Goal: Task Accomplishment & Management: Use online tool/utility

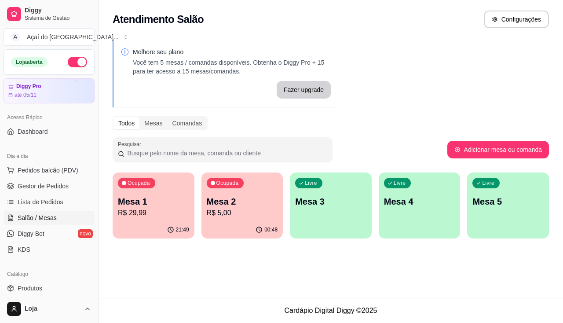
click at [315, 217] on div "Livre Mesa 3" at bounding box center [331, 199] width 82 height 55
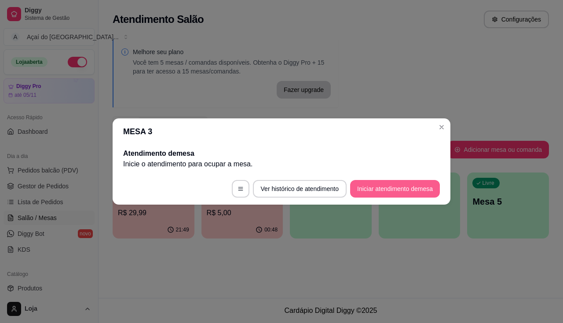
click at [420, 190] on button "Iniciar atendimento de mesa" at bounding box center [395, 189] width 90 height 18
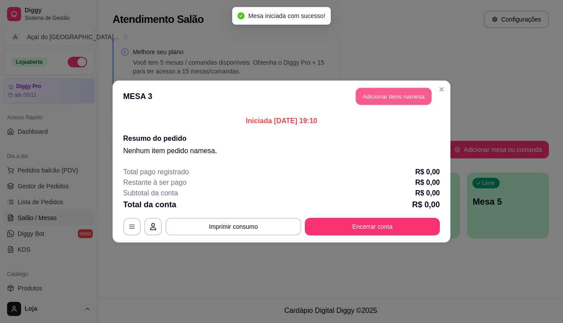
click at [400, 104] on button "Adicionar itens na mesa" at bounding box center [394, 96] width 76 height 17
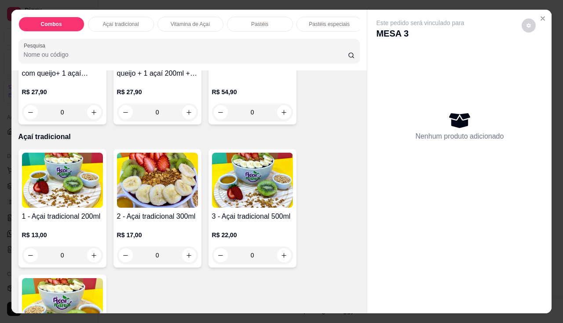
scroll to position [176, 0]
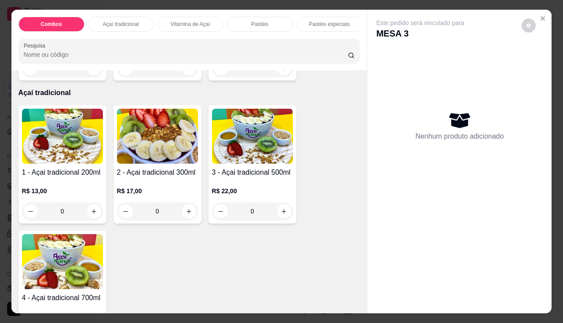
click at [88, 177] on h4 "1 - Açai tradicional 200ml" at bounding box center [62, 172] width 81 height 11
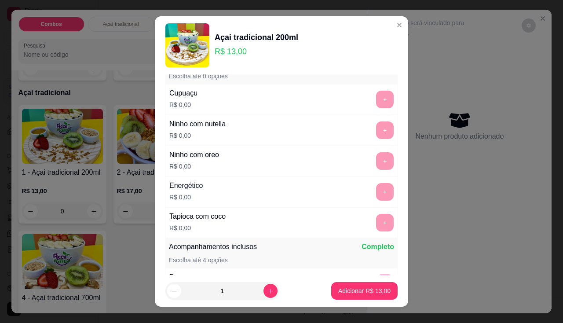
scroll to position [0, 0]
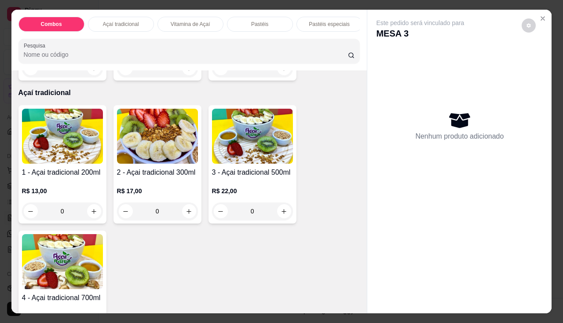
click at [131, 182] on div "R$ 17,00 0" at bounding box center [157, 199] width 81 height 42
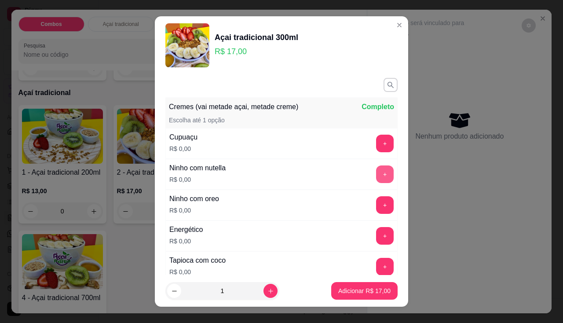
click at [376, 173] on button "+" at bounding box center [385, 174] width 18 height 18
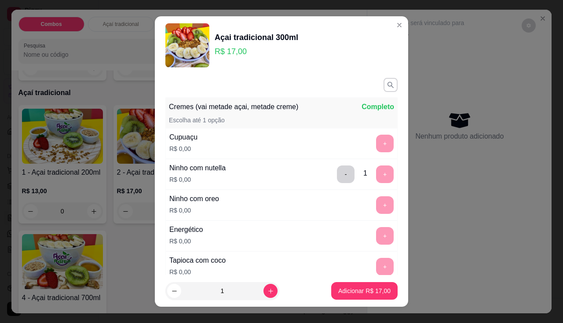
scroll to position [12, 0]
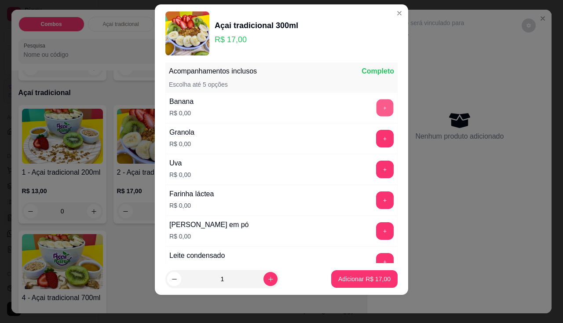
click at [376, 104] on button "+" at bounding box center [384, 107] width 17 height 17
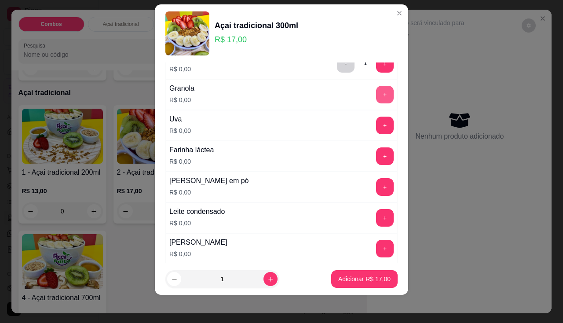
scroll to position [295, 0]
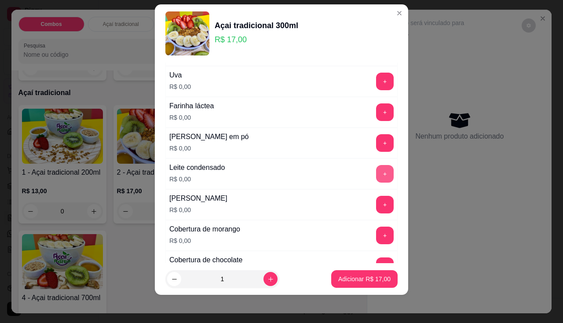
click at [376, 176] on button "+" at bounding box center [385, 174] width 18 height 18
click at [376, 143] on button "+" at bounding box center [385, 143] width 18 height 18
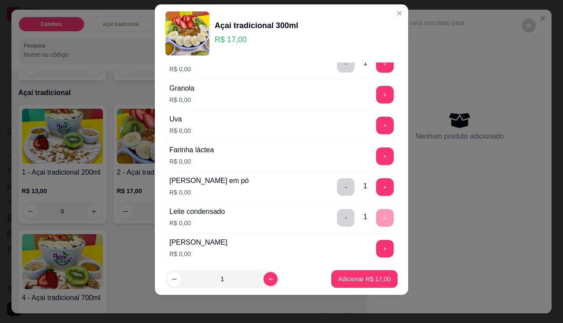
click at [371, 135] on div "Uva R$ 0,00 +" at bounding box center [281, 125] width 232 height 31
click at [376, 127] on button "+" at bounding box center [384, 124] width 17 height 17
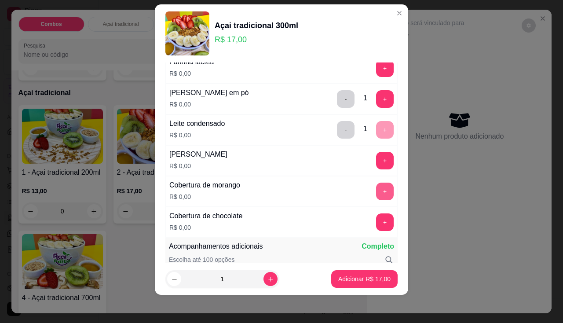
click at [376, 190] on button "+" at bounding box center [385, 191] width 18 height 18
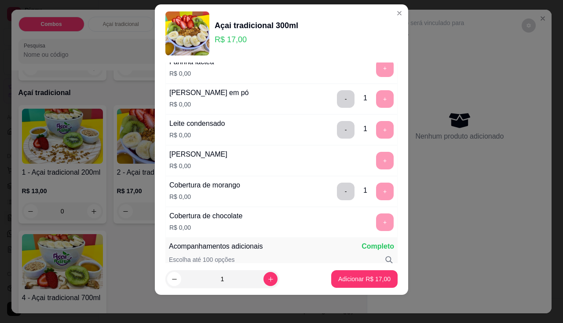
scroll to position [514, 0]
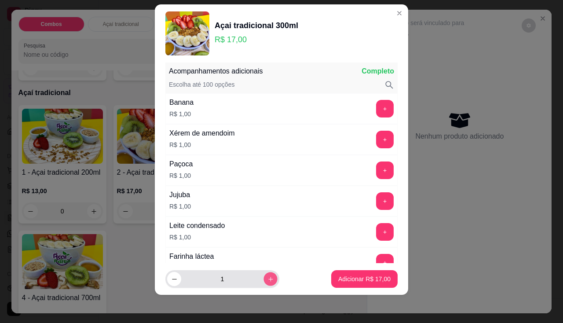
click at [267, 280] on icon "increase-product-quantity" at bounding box center [270, 279] width 7 height 7
type input "2"
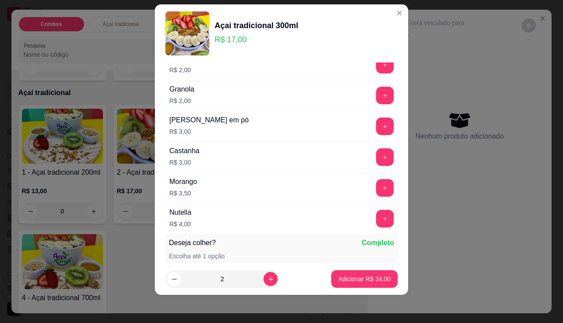
scroll to position [910, 0]
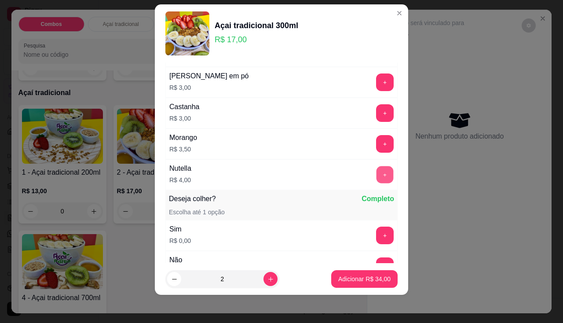
click at [376, 175] on button "+" at bounding box center [384, 174] width 17 height 17
click at [337, 177] on button "-" at bounding box center [345, 174] width 17 height 17
click at [376, 178] on button "+" at bounding box center [385, 175] width 18 height 18
click at [358, 282] on p "Adicionar R$ 42,00" at bounding box center [364, 279] width 51 height 8
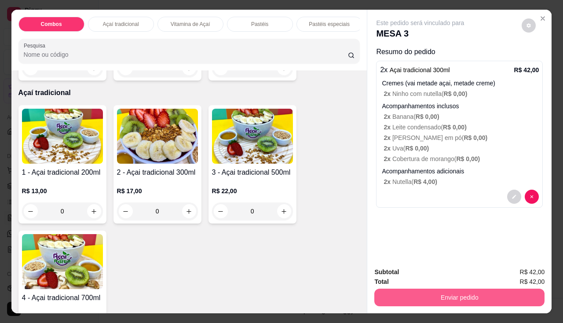
click at [396, 290] on button "Enviar pedido" at bounding box center [459, 297] width 170 height 18
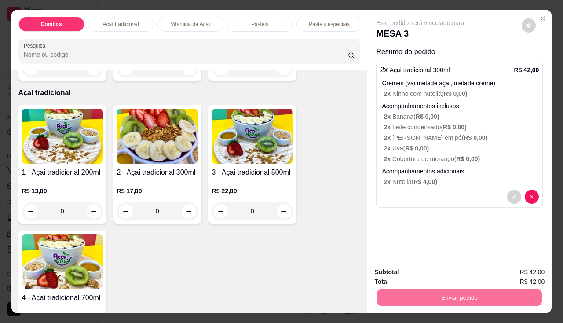
click at [519, 272] on button "Enviar pedido" at bounding box center [522, 272] width 50 height 17
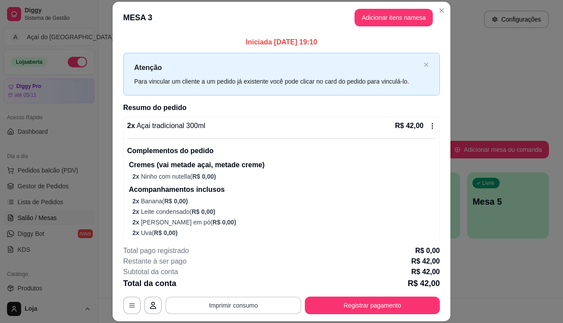
click at [251, 302] on button "Imprimir consumo" at bounding box center [233, 305] width 136 height 18
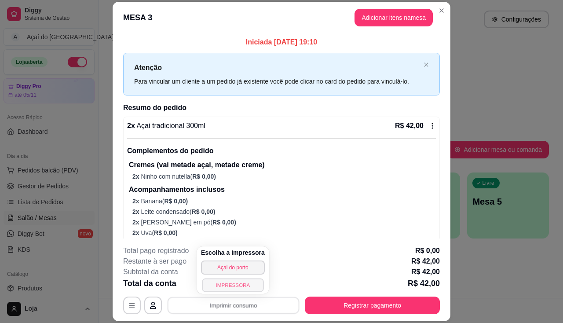
click at [241, 287] on button "IMPRESSORA" at bounding box center [233, 285] width 62 height 14
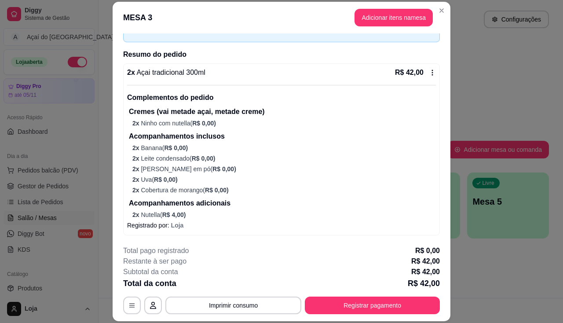
scroll to position [26, 0]
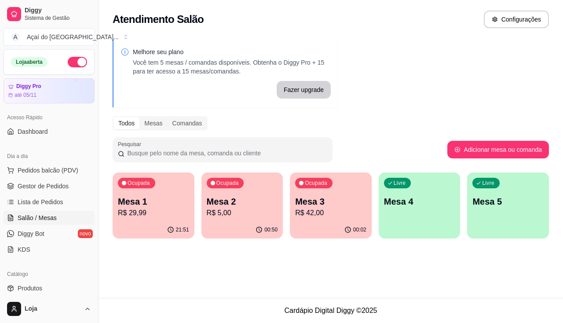
click at [311, 219] on div "Ocupada Mesa 3 R$ 42,00" at bounding box center [331, 196] width 82 height 49
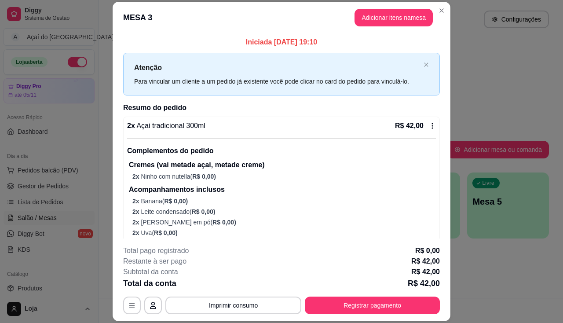
click at [283, 219] on p "2 x Leite em pó ( R$ 0,00 )" at bounding box center [283, 222] width 303 height 9
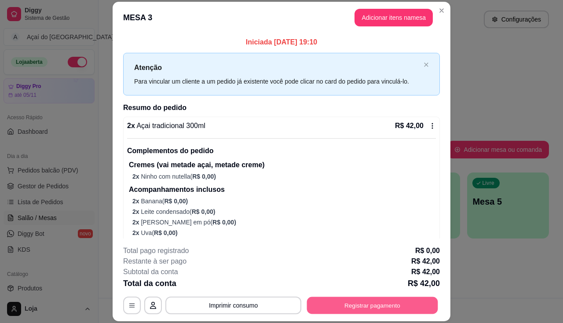
click at [368, 313] on button "Registrar pagamento" at bounding box center [372, 305] width 131 height 17
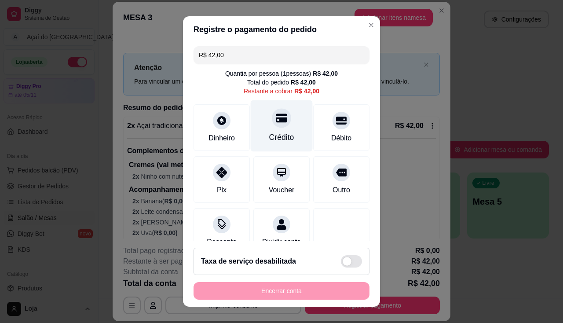
click at [283, 130] on div "Crédito" at bounding box center [282, 125] width 62 height 51
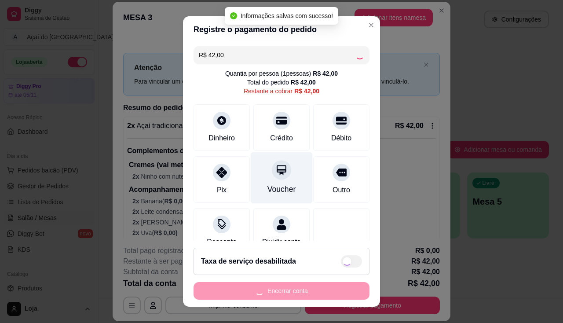
type input "R$ 0,00"
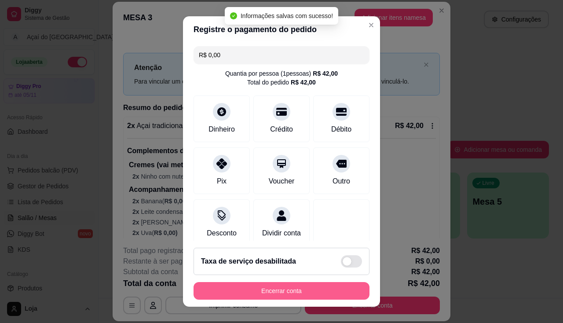
click at [288, 297] on button "Encerrar conta" at bounding box center [281, 291] width 176 height 18
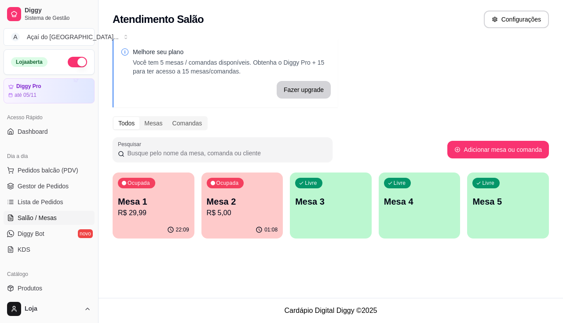
click at [308, 221] on div "Livre Mesa 3" at bounding box center [331, 199] width 82 height 55
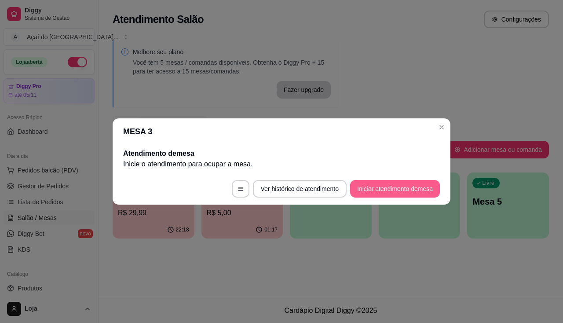
click at [397, 185] on button "Iniciar atendimento de mesa" at bounding box center [395, 189] width 90 height 18
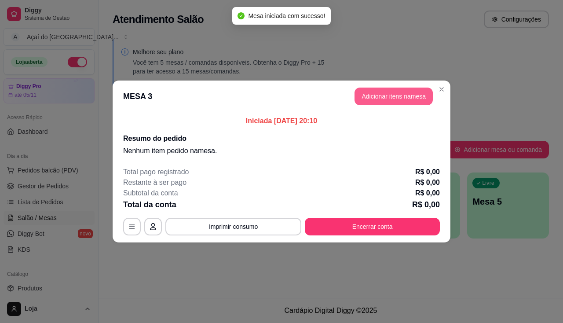
click at [393, 105] on button "Adicionar itens na mesa" at bounding box center [393, 96] width 78 height 18
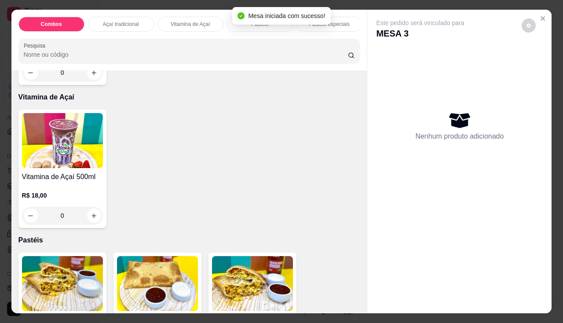
scroll to position [571, 0]
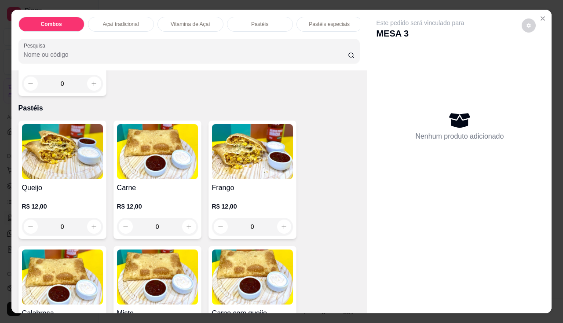
click at [143, 191] on h4 "Carne" at bounding box center [157, 187] width 81 height 11
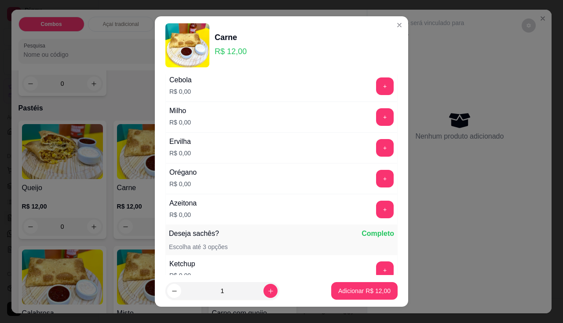
scroll to position [132, 0]
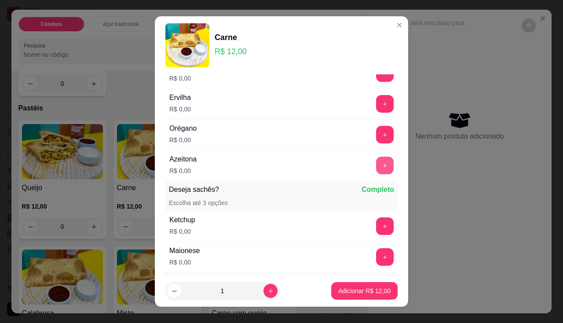
click at [372, 156] on div "+" at bounding box center [384, 165] width 25 height 18
click at [376, 169] on button "+" at bounding box center [385, 165] width 18 height 18
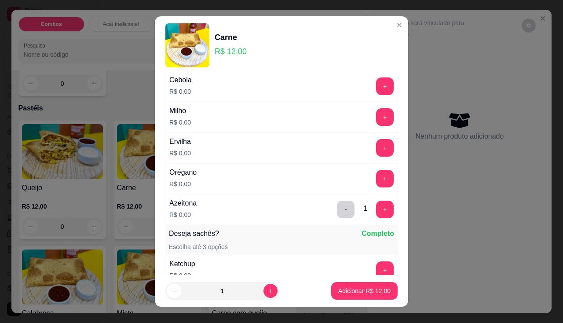
scroll to position [44, 0]
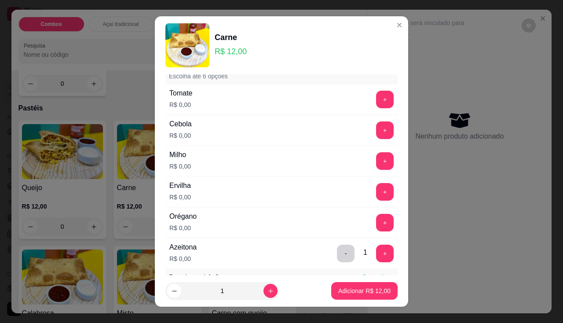
drag, startPoint x: 365, startPoint y: 109, endPoint x: 367, endPoint y: 105, distance: 5.3
click at [366, 109] on div "Tomate R$ 0,00 +" at bounding box center [281, 99] width 232 height 31
click at [376, 104] on button "+" at bounding box center [385, 100] width 18 height 18
click at [376, 133] on button "+" at bounding box center [385, 130] width 18 height 18
click at [376, 158] on button "+" at bounding box center [385, 161] width 18 height 18
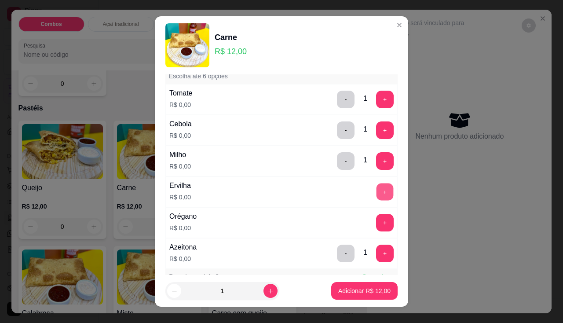
click at [376, 192] on button "+" at bounding box center [384, 191] width 17 height 17
click at [376, 219] on button "+" at bounding box center [385, 223] width 18 height 18
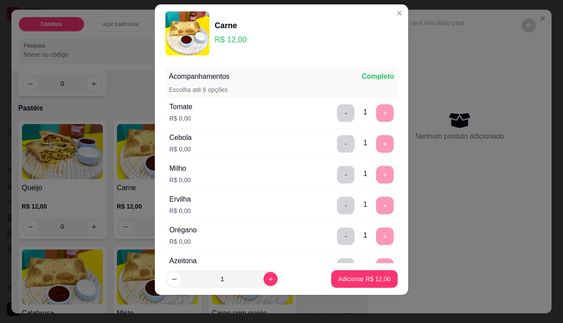
scroll to position [0, 0]
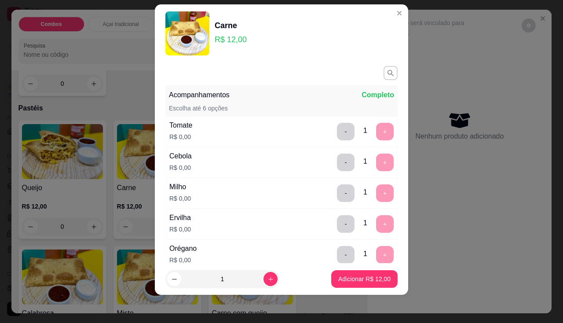
click at [356, 289] on footer "1 Adicionar R$ 12,00" at bounding box center [281, 279] width 253 height 32
click at [364, 276] on p "Adicionar R$ 12,00" at bounding box center [364, 278] width 52 height 9
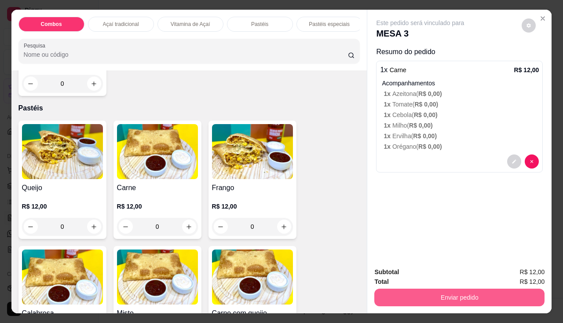
click at [500, 292] on button "Enviar pedido" at bounding box center [459, 297] width 170 height 18
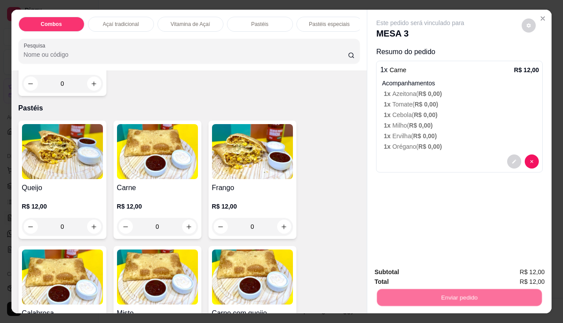
click at [506, 269] on button "Enviar pedido" at bounding box center [522, 272] width 50 height 17
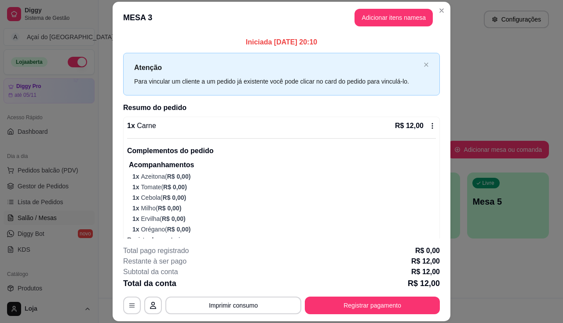
scroll to position [15, 0]
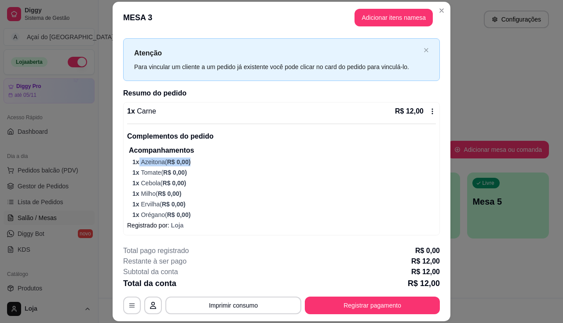
drag, startPoint x: 134, startPoint y: 156, endPoint x: 189, endPoint y: 160, distance: 55.9
click at [189, 160] on div "Acompanhamentos 1 x Azeitona ( R$ 0,00 ) 1 x Tomate ( R$ 0,00 ) 1 x Cebola ( R$…" at bounding box center [282, 182] width 307 height 74
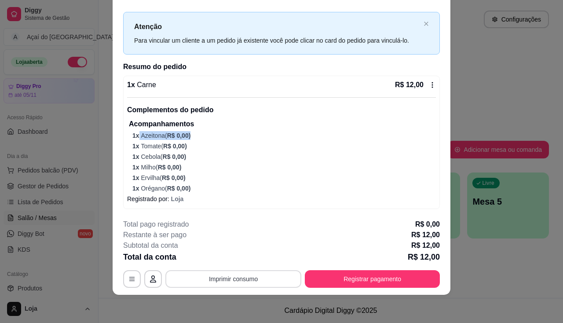
click at [232, 281] on button "Imprimir consumo" at bounding box center [233, 279] width 136 height 18
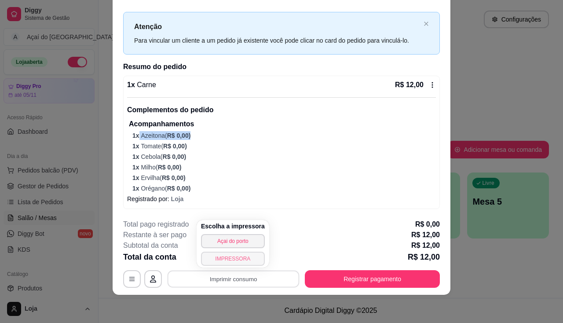
click at [232, 260] on button "IMPRESSORA" at bounding box center [233, 258] width 64 height 14
